Goal: Find specific page/section: Find specific page/section

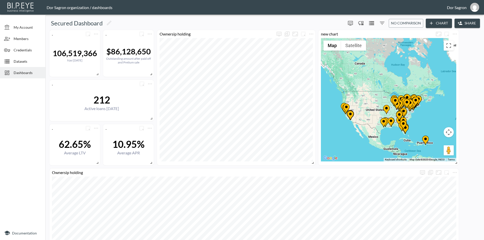
click at [27, 70] on span "Dashboards" at bounding box center [28, 72] width 28 height 5
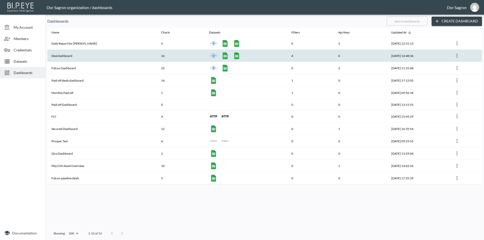
click at [71, 58] on th "Deal dashboard" at bounding box center [102, 56] width 110 height 12
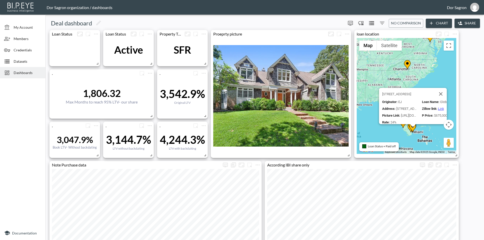
drag, startPoint x: 428, startPoint y: 109, endPoint x: 410, endPoint y: 104, distance: 18.2
click at [415, 117] on div "To activate drag with keyboard, press Alt + Enter. Once in keyboard drag state,…" at bounding box center [407, 96] width 100 height 116
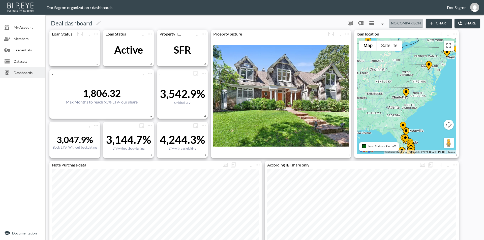
click at [399, 20] on span "No comparison" at bounding box center [406, 23] width 30 height 6
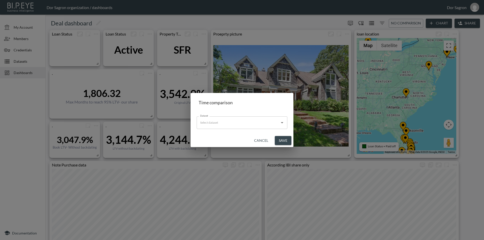
click at [264, 141] on button "Cancel" at bounding box center [261, 140] width 18 height 9
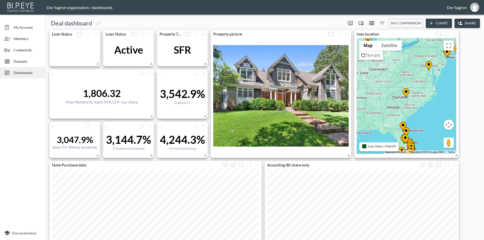
click at [383, 20] on icon "Filters" at bounding box center [382, 23] width 6 height 6
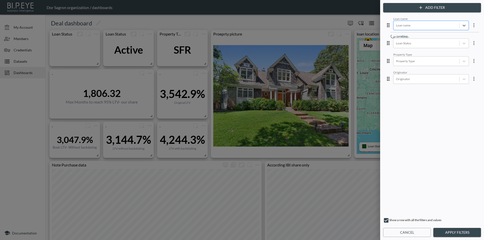
click at [409, 27] on div at bounding box center [426, 25] width 61 height 5
type input "א"
type input "TS"
click at [406, 60] on div "Tsavo" at bounding box center [435, 62] width 88 height 8
click at [458, 236] on button "Apply Filters" at bounding box center [457, 232] width 48 height 9
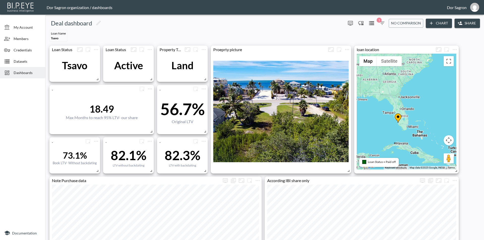
drag, startPoint x: 420, startPoint y: 110, endPoint x: 420, endPoint y: 77, distance: 32.5
click at [420, 77] on div "To activate drag with keyboard, press Alt + Enter. Once in keyboard drag state,…" at bounding box center [407, 112] width 100 height 116
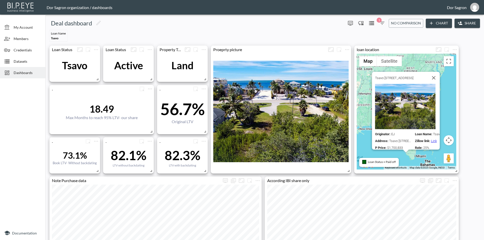
click at [402, 121] on div "Originator : EJ Loan Name : Tsavo Address : [GEOGRAPHIC_DATA] [STREET_ADDRESS] …" at bounding box center [413, 117] width 76 height 66
click at [430, 138] on div "Loan Name Tsavo" at bounding box center [432, 139] width 25 height 5
click at [432, 136] on div "Loan Name Tsavo" at bounding box center [433, 137] width 26 height 9
click at [432, 137] on div "Loan Name Tsavo" at bounding box center [432, 139] width 25 height 5
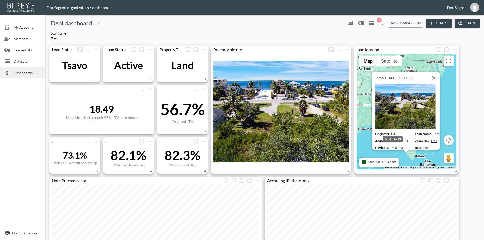
click at [392, 137] on div "Originator EJ" at bounding box center [393, 139] width 20 height 5
click at [414, 107] on div "Originator : EJ Loan Name : Tsavo Address : [GEOGRAPHIC_DATA] [STREET_ADDRESS] …" at bounding box center [413, 117] width 76 height 66
